Goal: Find specific page/section: Find specific page/section

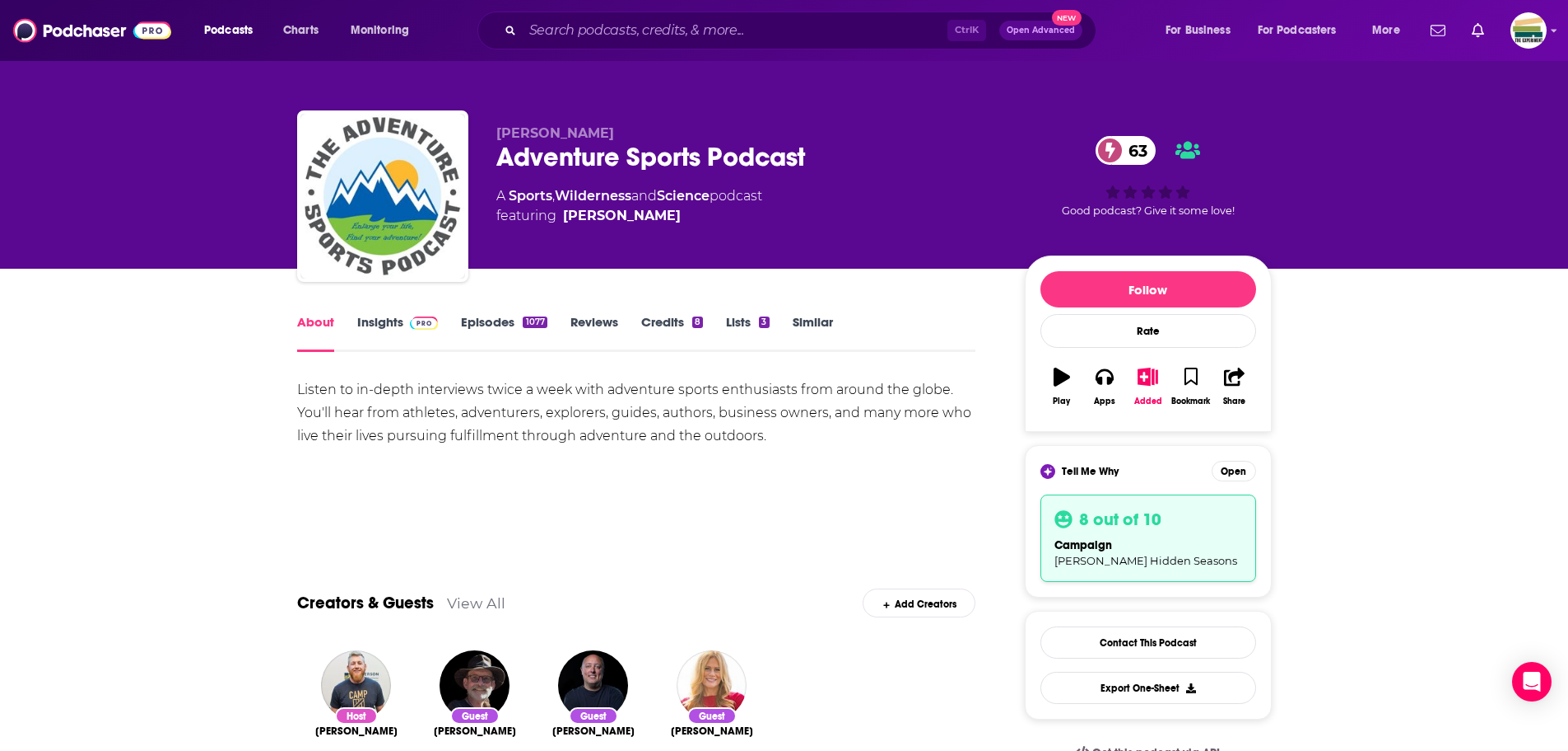
click at [388, 331] on link "Insights" at bounding box center [398, 333] width 82 height 38
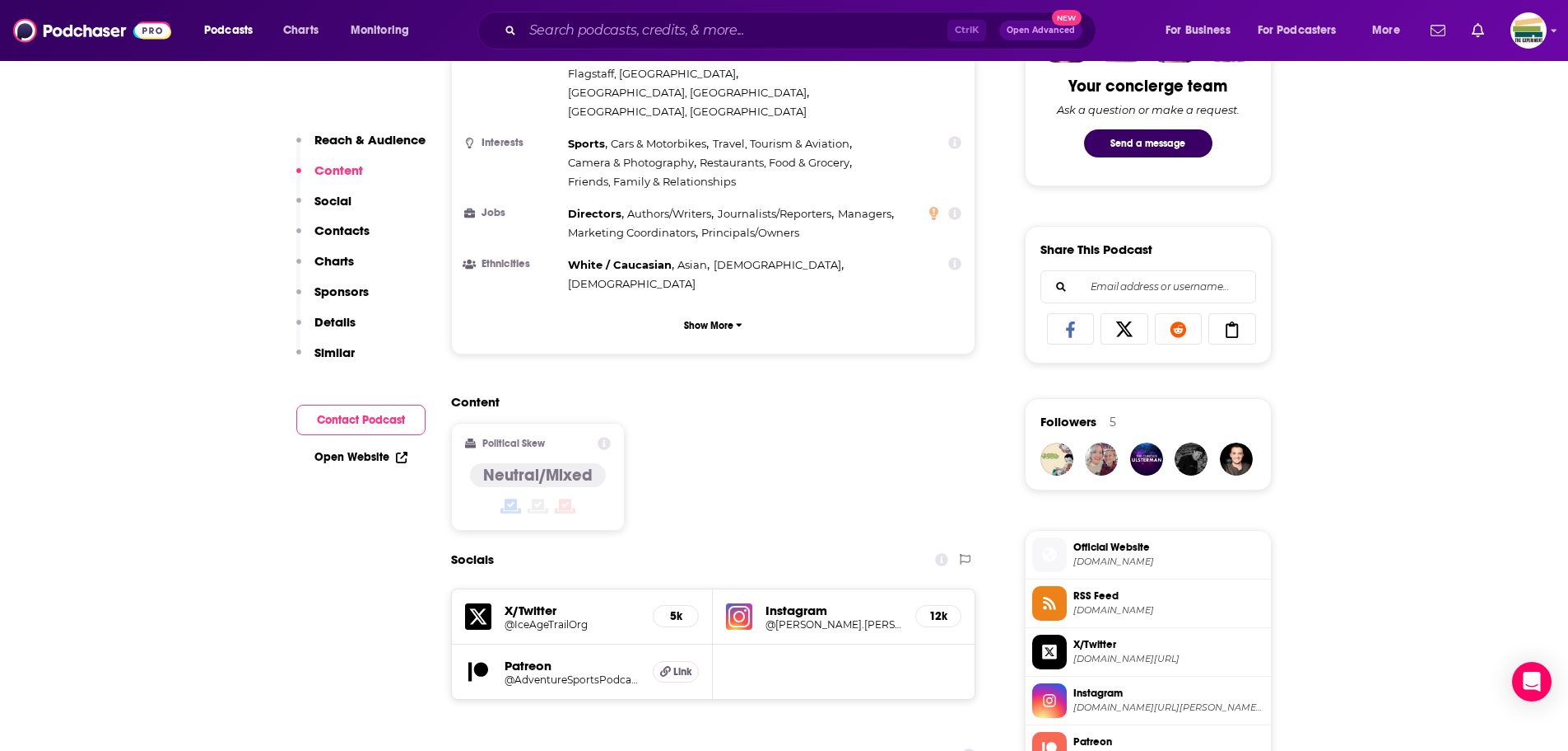
scroll to position [989, 0]
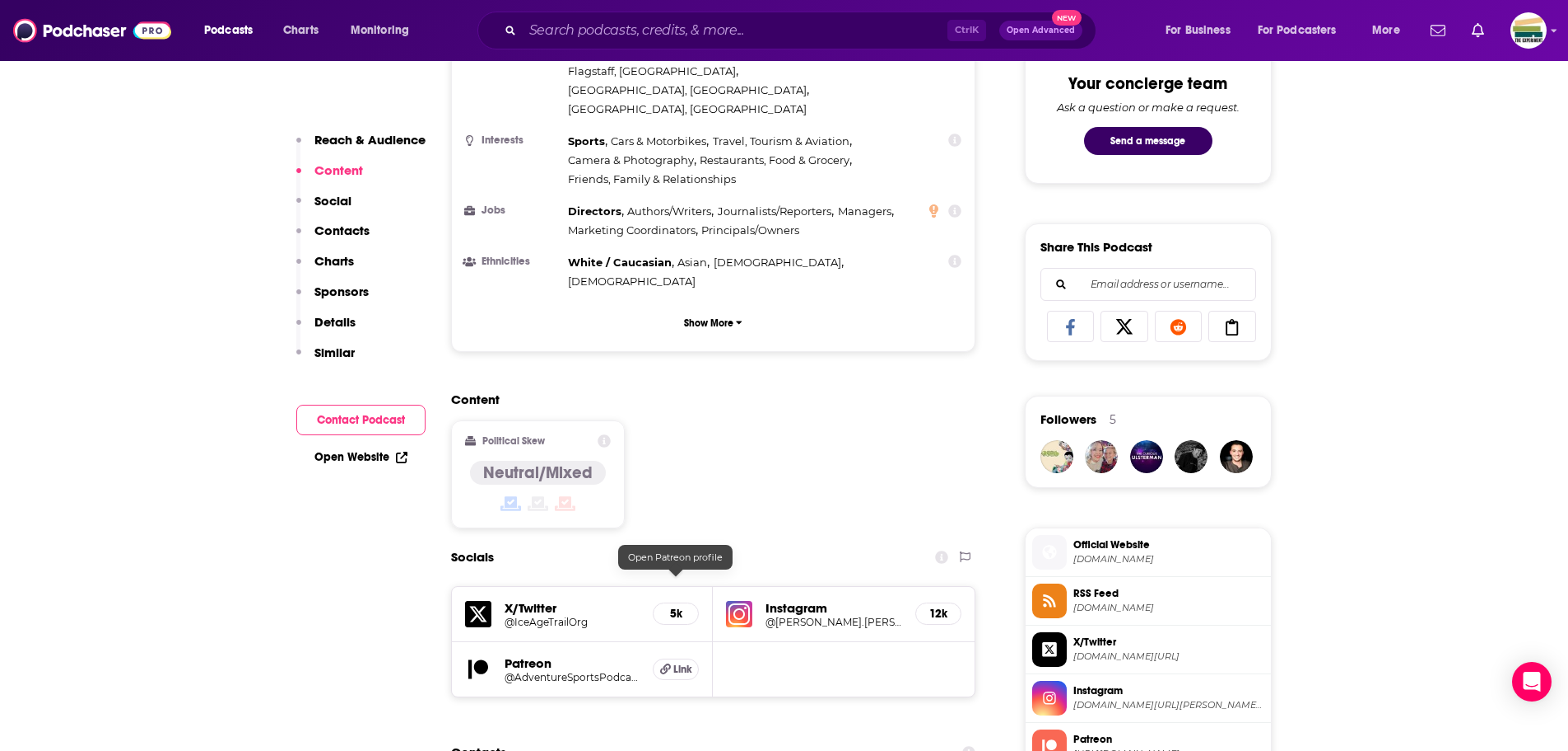
click at [687, 662] on span "Link" at bounding box center [683, 668] width 19 height 13
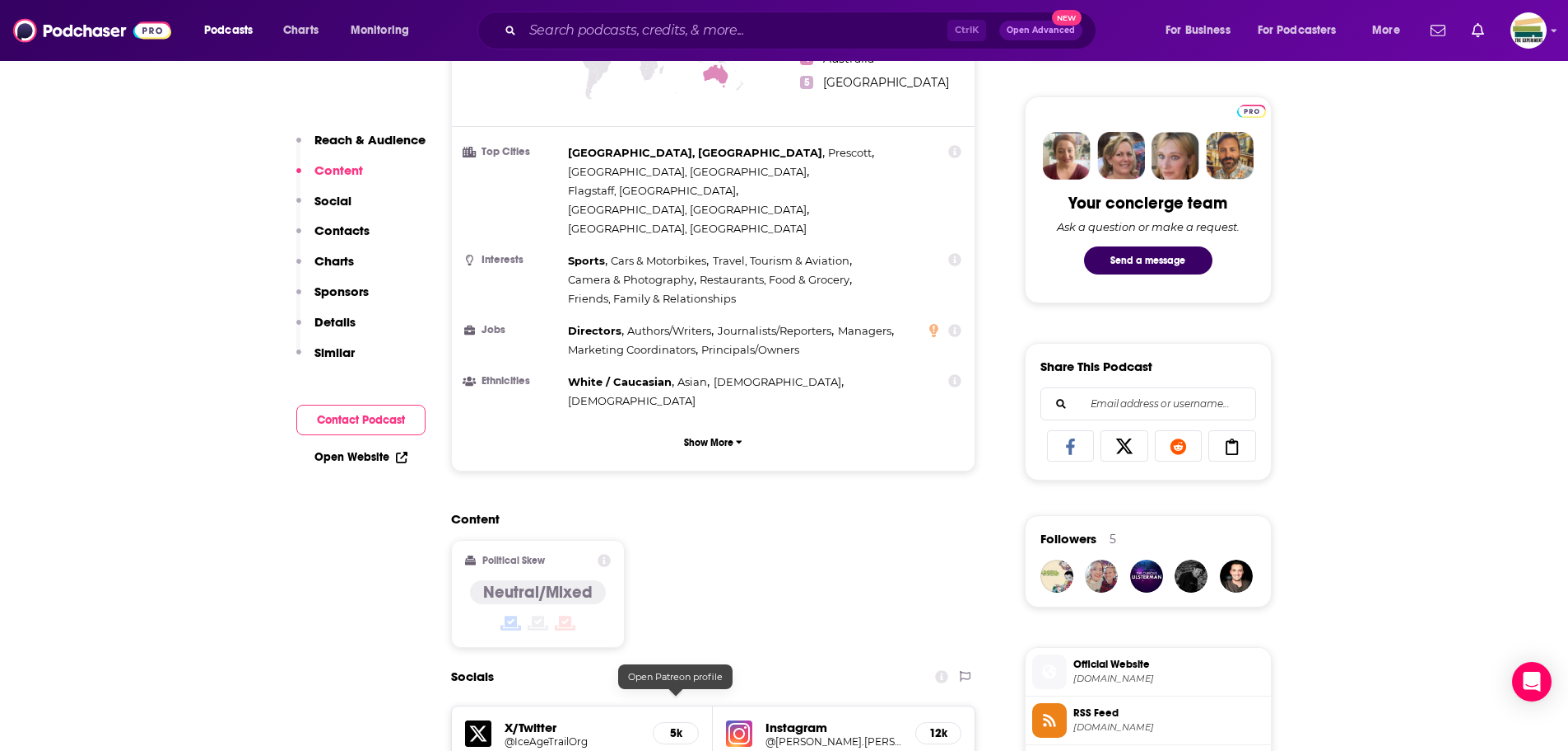
scroll to position [906, 0]
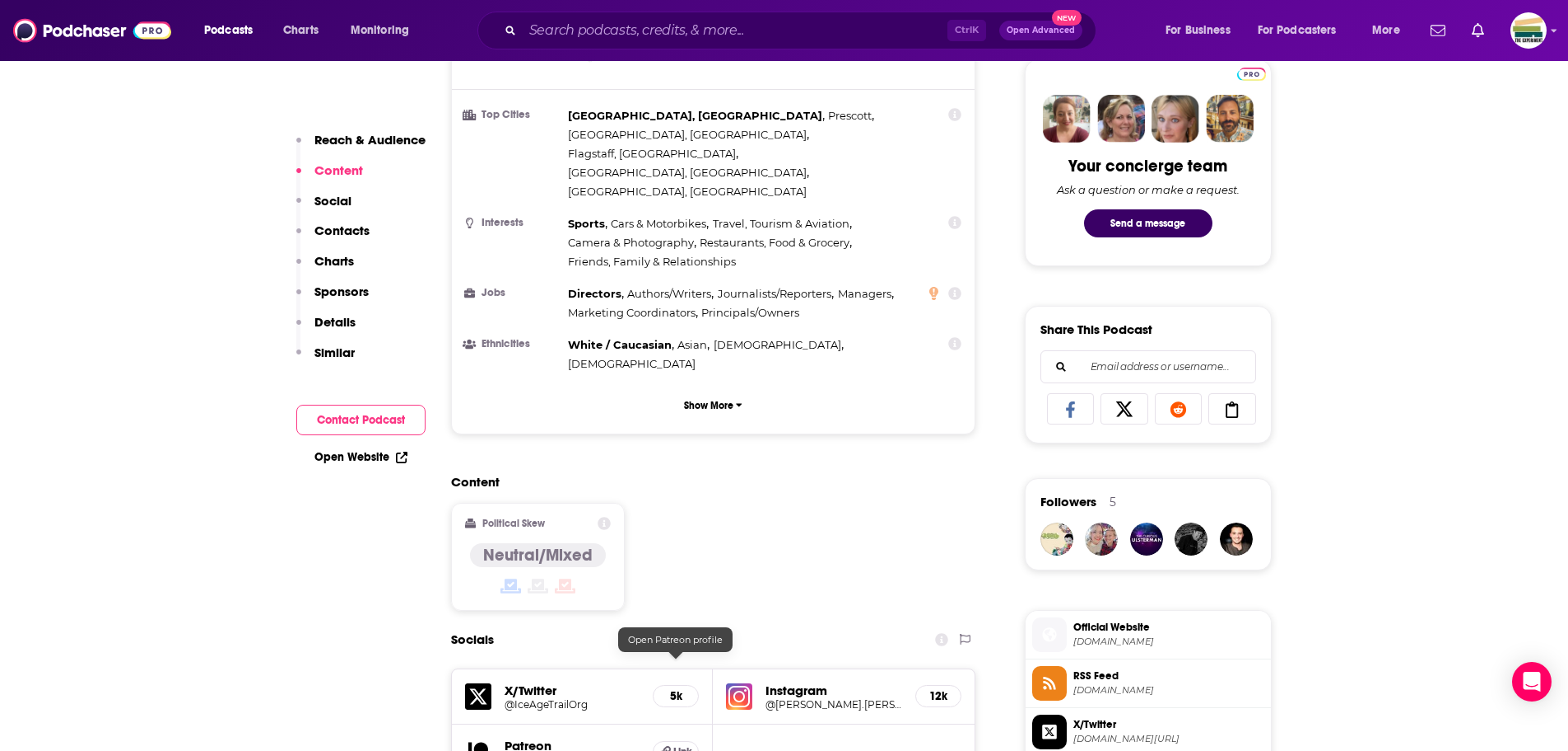
click at [1141, 624] on span "Official Website" at bounding box center [1169, 626] width 191 height 15
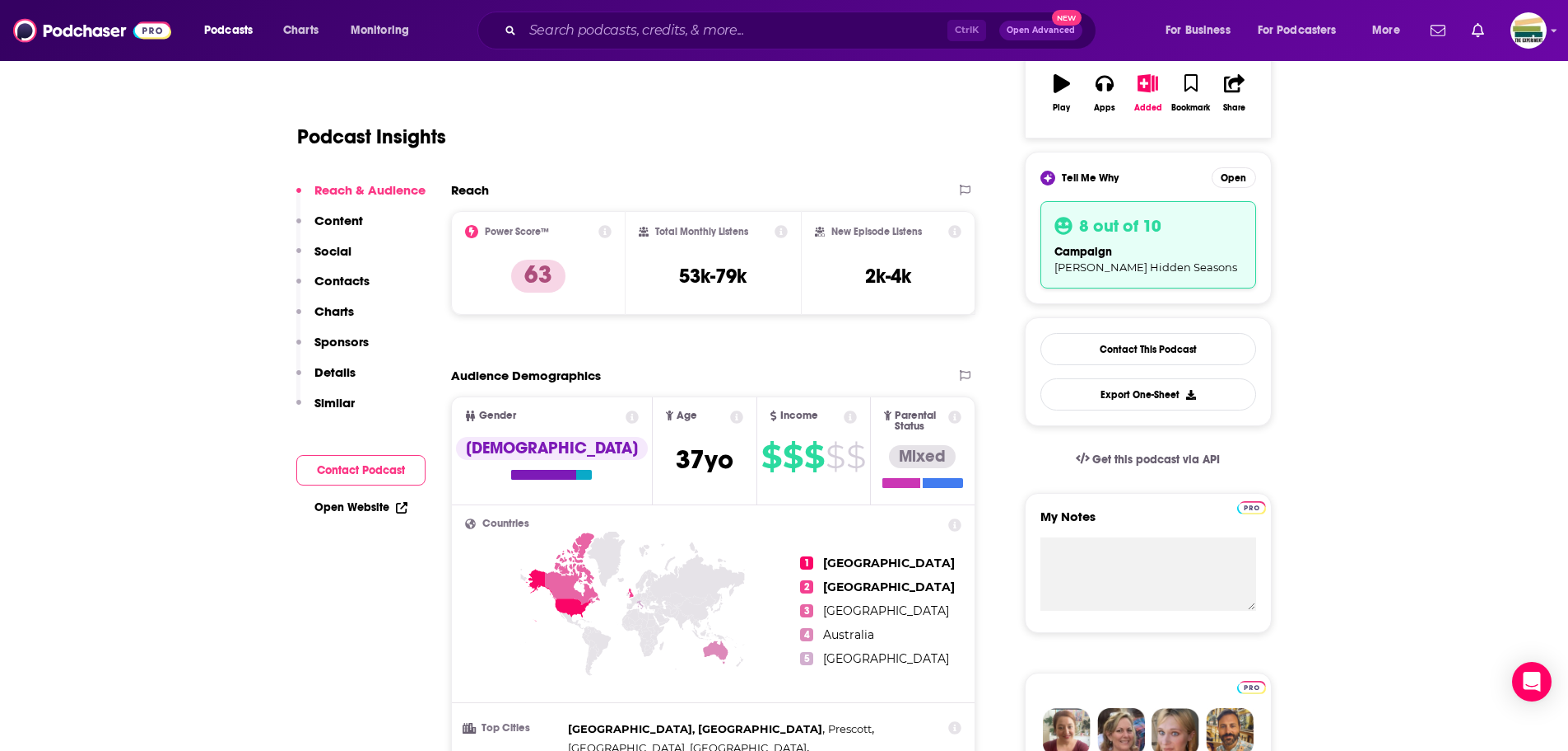
scroll to position [247, 0]
